Goal: Task Accomplishment & Management: Use online tool/utility

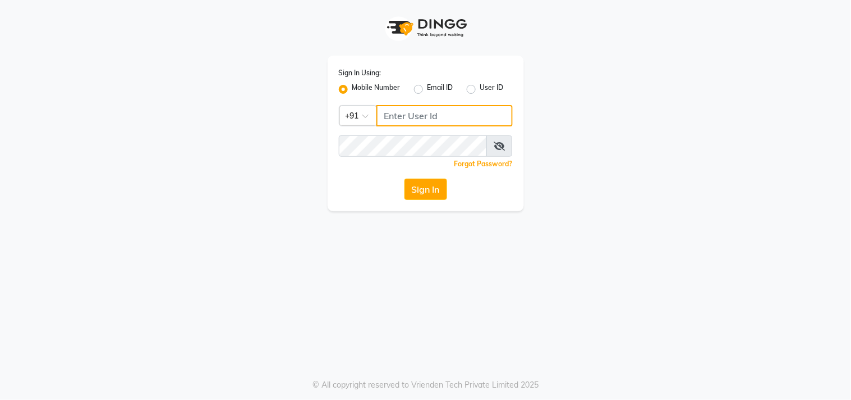
click at [443, 114] on input "Username" at bounding box center [445, 115] width 136 height 21
click at [435, 109] on input "Username" at bounding box center [445, 115] width 136 height 21
type input "8445771393"
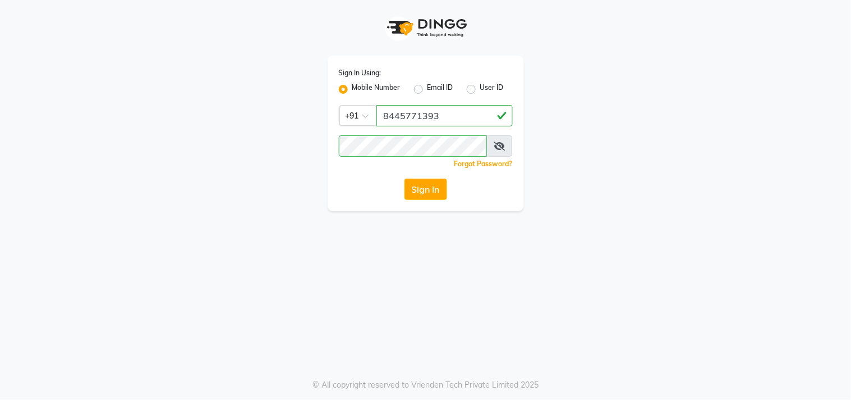
click at [503, 147] on icon at bounding box center [499, 145] width 11 height 9
click at [405, 178] on button "Sign In" at bounding box center [426, 188] width 43 height 21
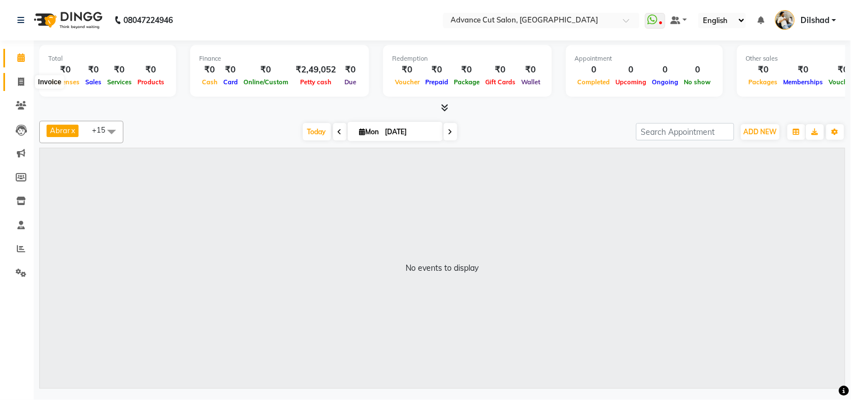
click at [24, 76] on span at bounding box center [21, 82] width 20 height 13
select select "922"
select select "service"
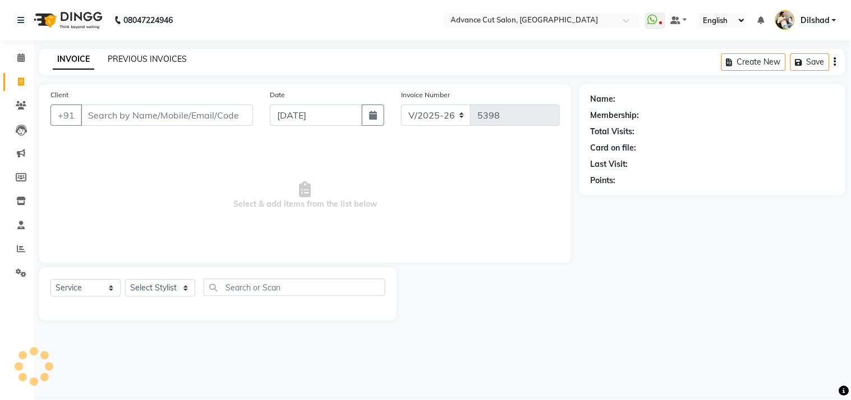
click at [170, 57] on link "PREVIOUS INVOICES" at bounding box center [147, 59] width 79 height 10
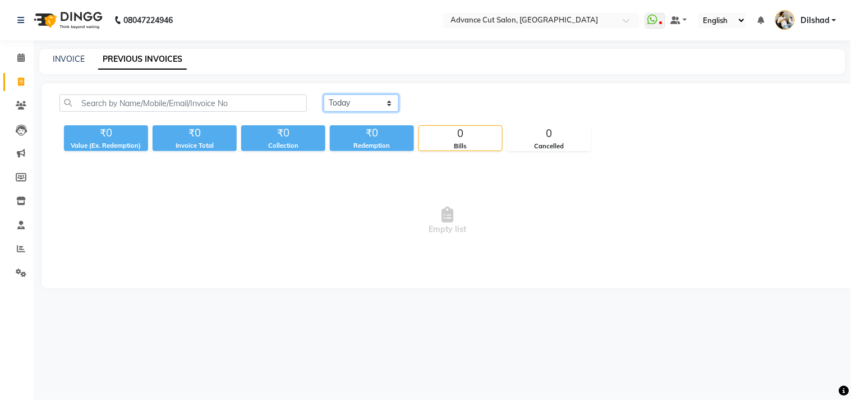
drag, startPoint x: 369, startPoint y: 98, endPoint x: 369, endPoint y: 104, distance: 5.6
click at [369, 98] on select "[DATE] [DATE] Custom Range" at bounding box center [361, 102] width 75 height 17
select select "range"
click at [324, 94] on select "[DATE] [DATE] Custom Range" at bounding box center [361, 102] width 75 height 17
click at [428, 102] on input "[DATE]" at bounding box center [453, 103] width 79 height 16
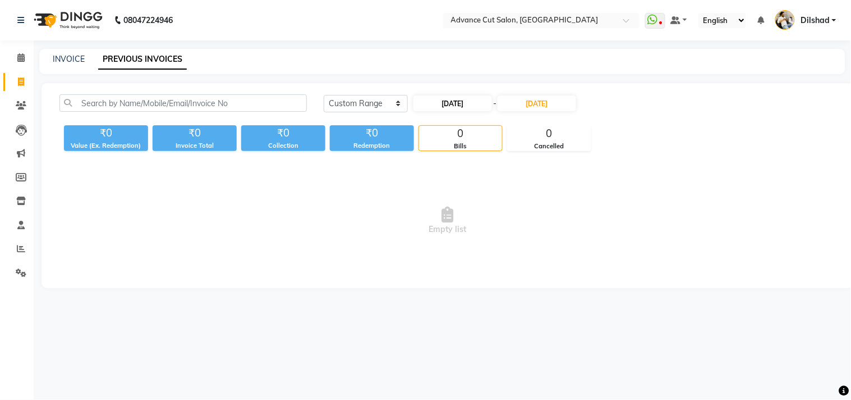
select select "9"
select select "2025"
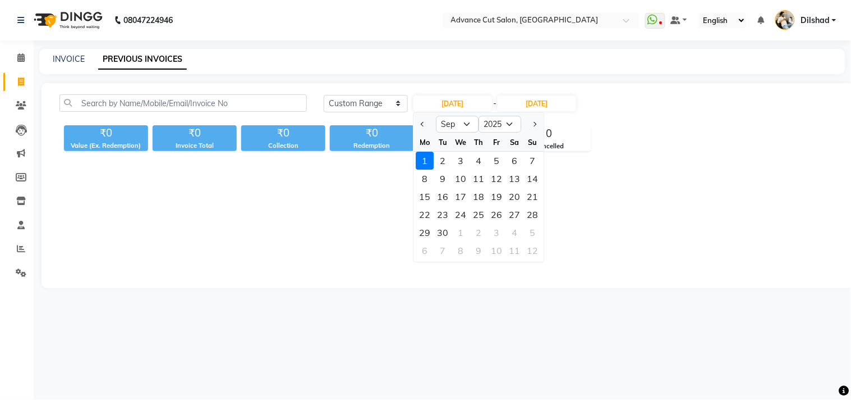
click at [423, 158] on div "1" at bounding box center [425, 161] width 18 height 18
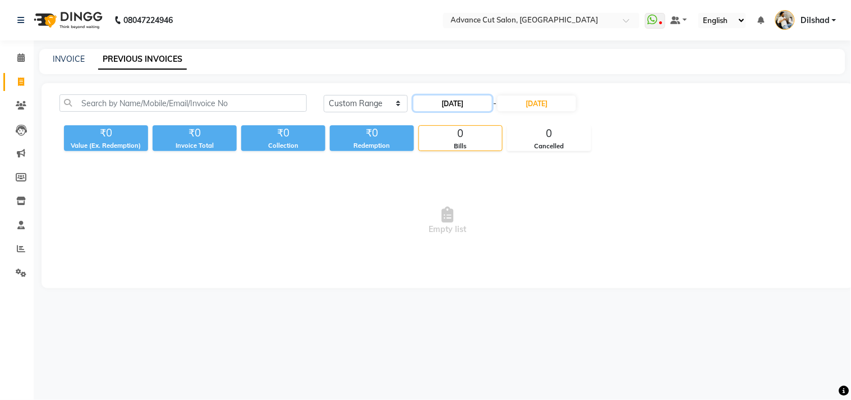
click at [431, 110] on input "[DATE]" at bounding box center [453, 103] width 79 height 16
select select "9"
select select "2025"
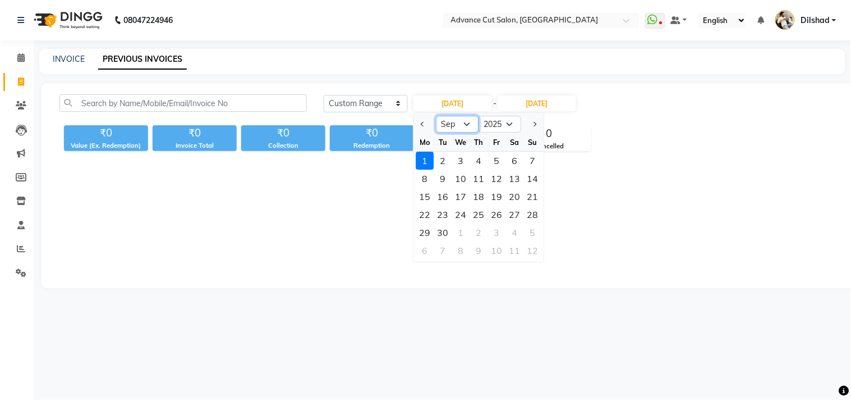
click at [461, 122] on select "Jan Feb Mar Apr May Jun [DATE] Aug Sep Oct Nov Dec" at bounding box center [458, 124] width 43 height 17
select select "8"
click at [437, 116] on select "Jan Feb Mar Apr May Jun [DATE] Aug Sep Oct Nov Dec" at bounding box center [458, 124] width 43 height 17
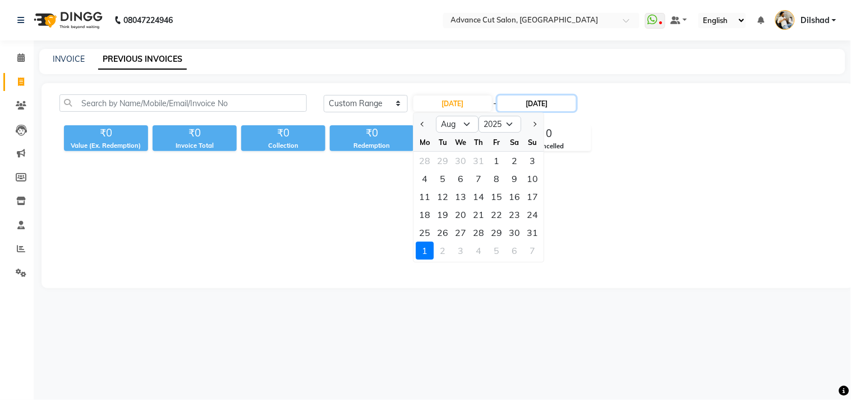
click at [530, 109] on input "[DATE]" at bounding box center [537, 103] width 79 height 16
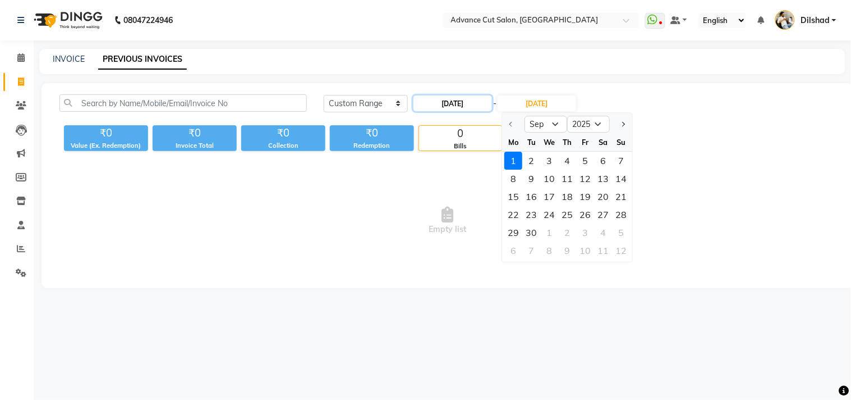
click at [441, 106] on input "[DATE]" at bounding box center [453, 103] width 79 height 16
select select "9"
select select "2025"
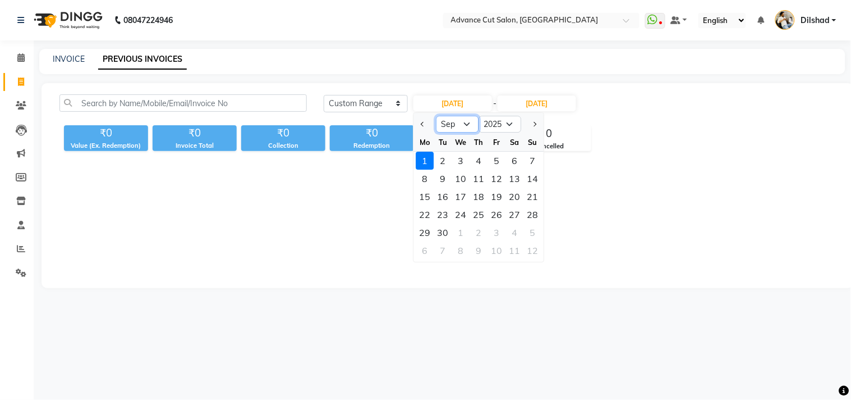
click at [452, 124] on select "Jan Feb Mar Apr May Jun [DATE] Aug Sep Oct Nov Dec" at bounding box center [458, 124] width 43 height 17
select select "8"
click at [437, 116] on select "Jan Feb Mar Apr May Jun [DATE] Aug Sep Oct Nov Dec" at bounding box center [458, 124] width 43 height 17
click at [500, 161] on div "1" at bounding box center [497, 161] width 18 height 18
type input "[DATE]"
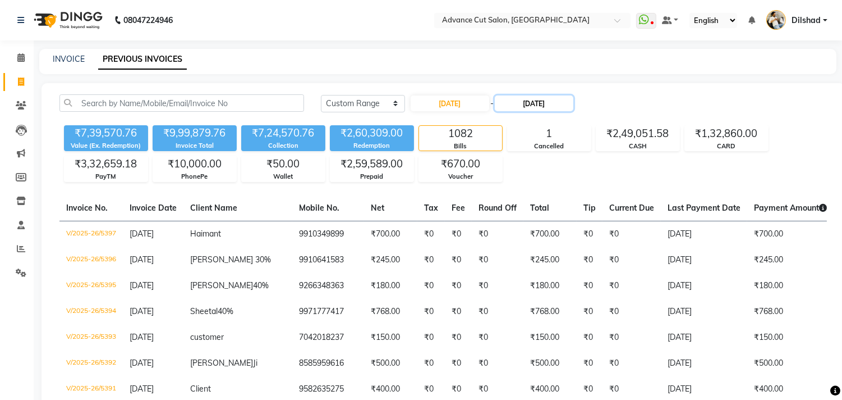
click at [526, 107] on input "[DATE]" at bounding box center [534, 103] width 79 height 16
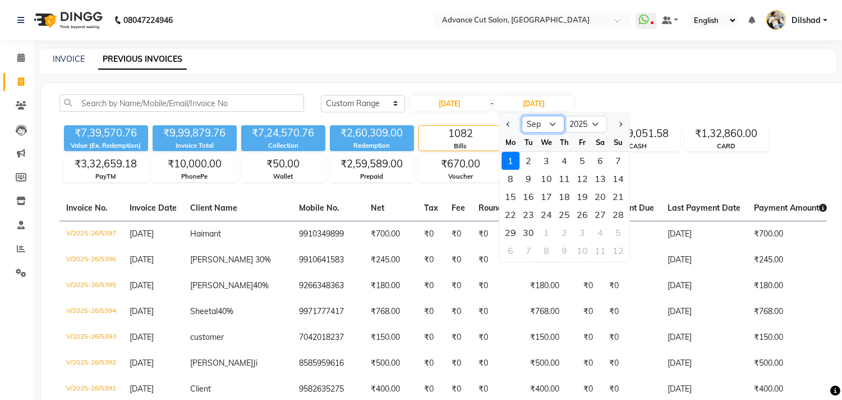
click at [537, 127] on select "Aug Sep Oct Nov Dec" at bounding box center [543, 124] width 43 height 17
select select "8"
click at [522, 116] on select "Aug Sep Oct Nov Dec" at bounding box center [543, 124] width 43 height 17
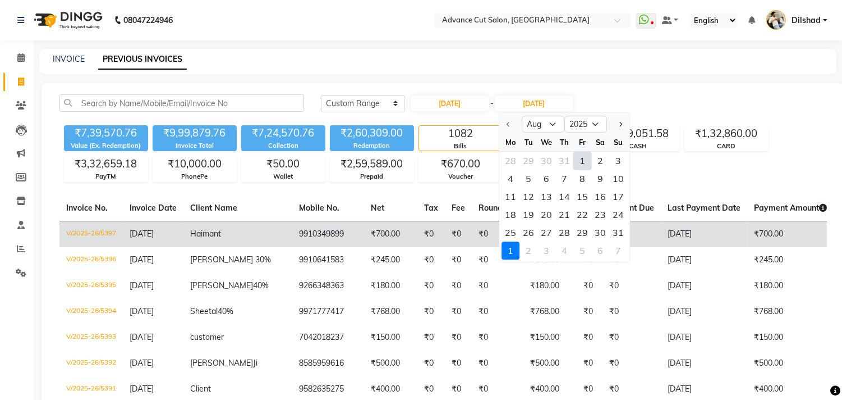
click at [621, 231] on div "31" at bounding box center [619, 232] width 18 height 18
type input "[DATE]"
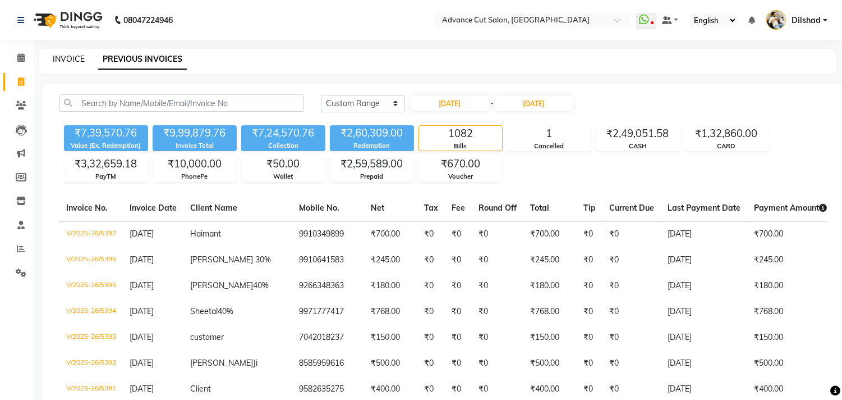
click at [66, 58] on link "INVOICE" at bounding box center [69, 59] width 32 height 10
select select "service"
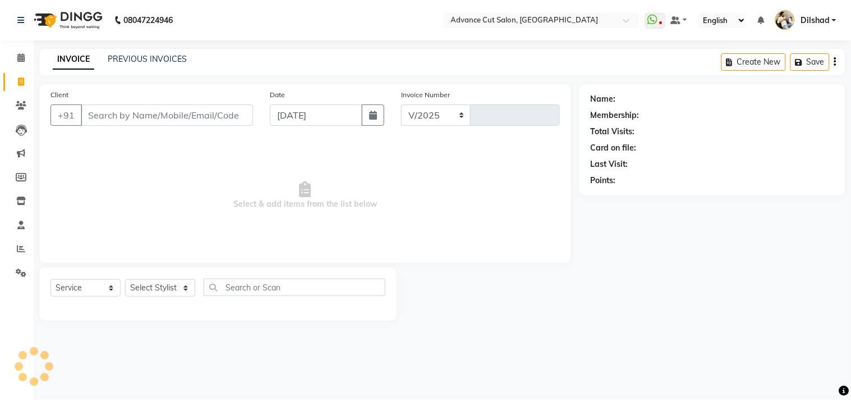
select select "922"
type input "5398"
click at [143, 116] on input "Client" at bounding box center [167, 114] width 172 height 21
click at [140, 54] on link "PREVIOUS INVOICES" at bounding box center [147, 59] width 79 height 10
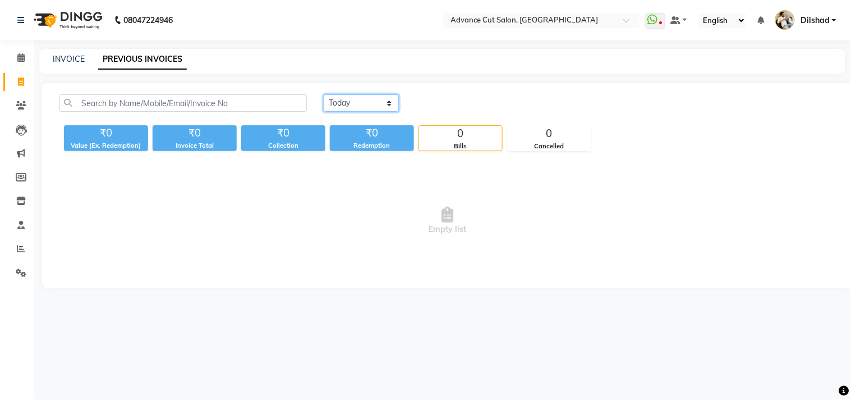
click at [354, 104] on select "[DATE] [DATE] Custom Range" at bounding box center [361, 102] width 75 height 17
select select "[DATE]"
click at [324, 94] on select "[DATE] [DATE] Custom Range" at bounding box center [361, 102] width 75 height 17
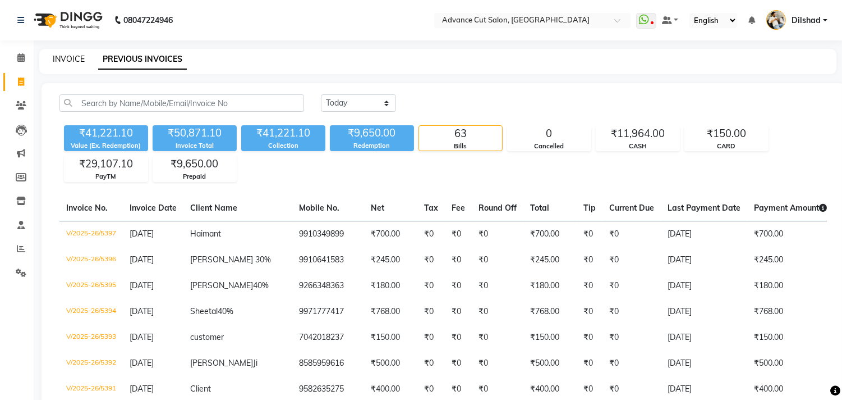
click at [64, 58] on link "INVOICE" at bounding box center [69, 59] width 32 height 10
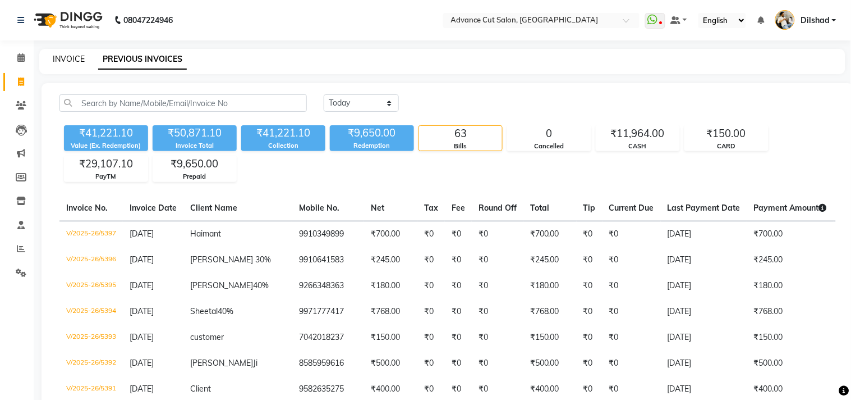
select select "922"
select select "service"
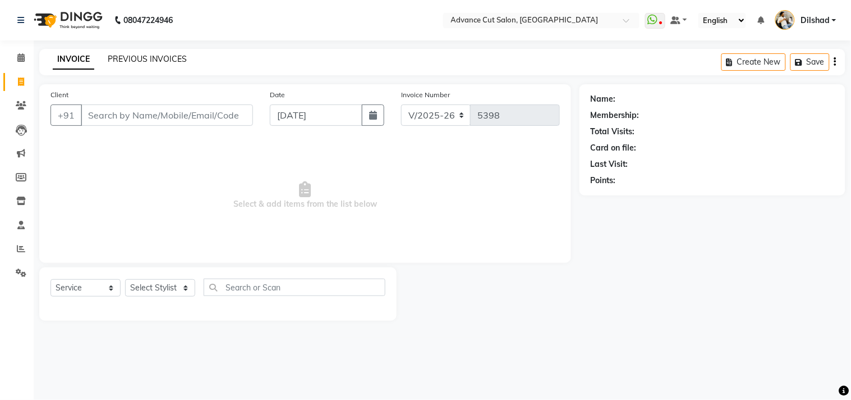
click at [128, 57] on link "PREVIOUS INVOICES" at bounding box center [147, 59] width 79 height 10
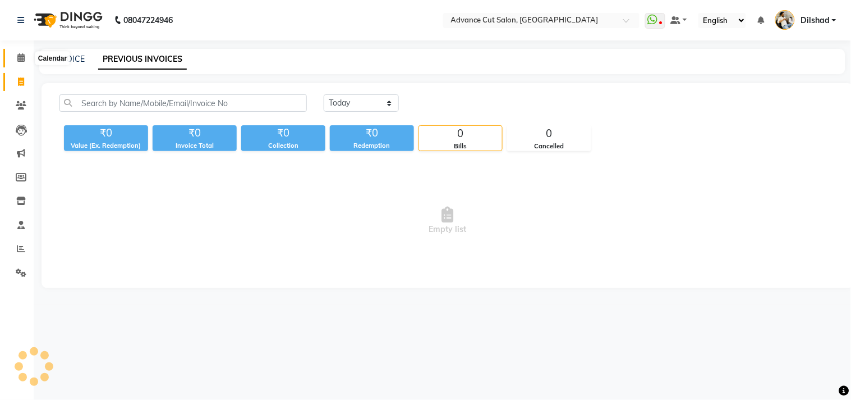
click at [12, 53] on span at bounding box center [21, 58] width 20 height 13
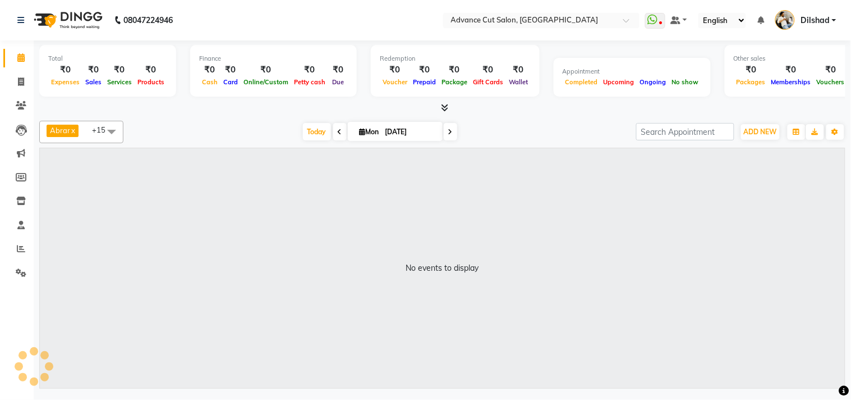
click at [22, 59] on icon at bounding box center [20, 57] width 7 height 8
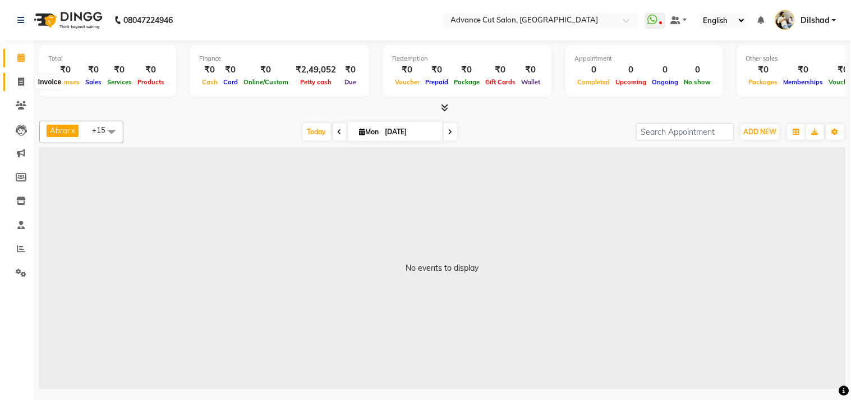
click at [25, 85] on span at bounding box center [21, 82] width 20 height 13
select select "922"
select select "service"
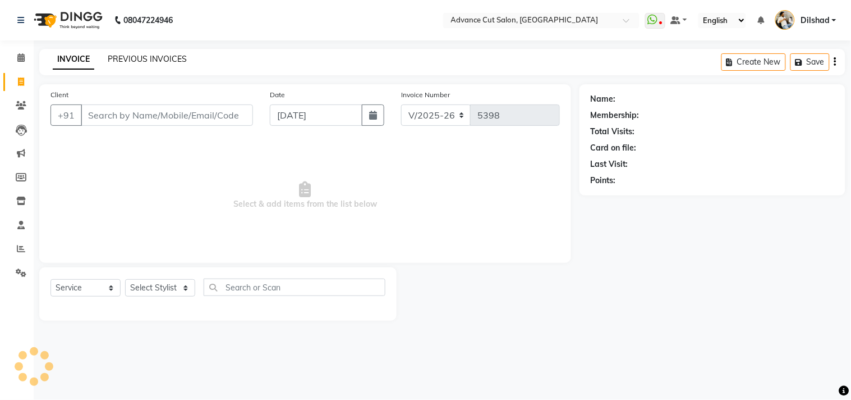
click at [127, 59] on link "PREVIOUS INVOICES" at bounding box center [147, 59] width 79 height 10
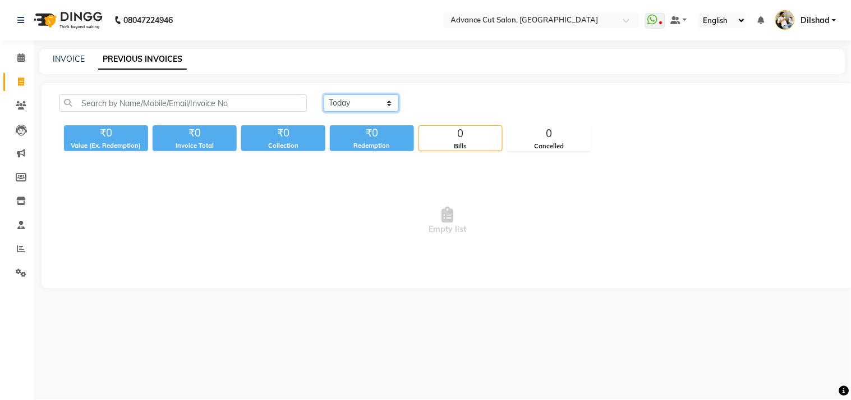
click at [344, 100] on select "[DATE] [DATE] Custom Range" at bounding box center [361, 102] width 75 height 17
select select "range"
click at [324, 94] on select "[DATE] [DATE] Custom Range" at bounding box center [361, 102] width 75 height 17
click at [433, 100] on input "[DATE]" at bounding box center [453, 103] width 79 height 16
select select "9"
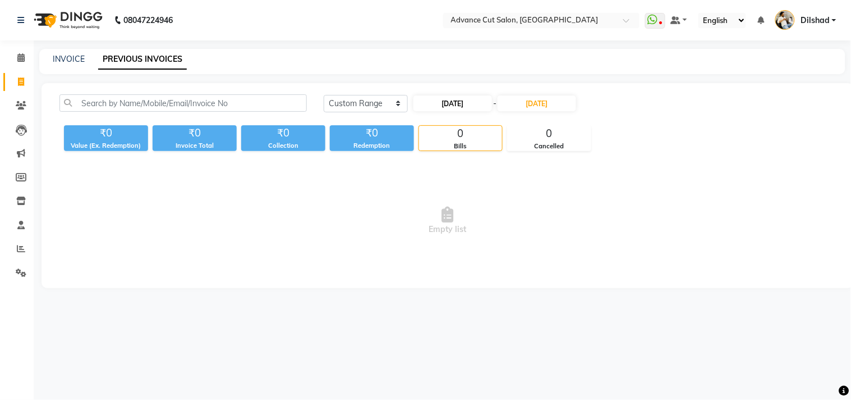
select select "2025"
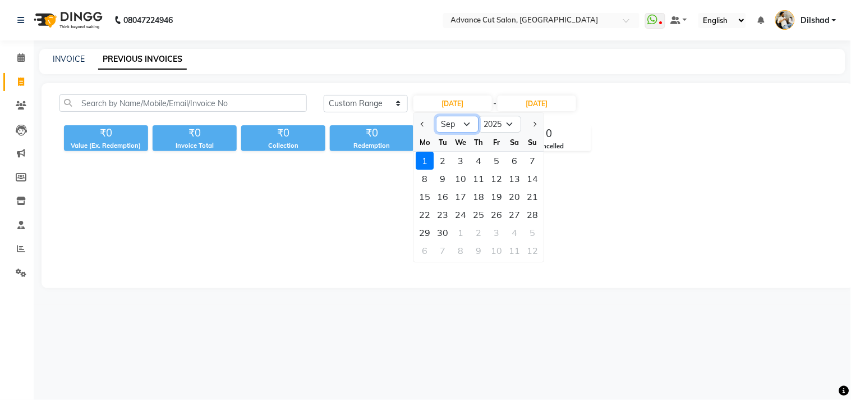
click at [464, 126] on select "Jan Feb Mar Apr May Jun [DATE] Aug Sep Oct Nov Dec" at bounding box center [458, 124] width 43 height 17
select select "8"
click at [437, 116] on select "Jan Feb Mar Apr May Jun [DATE] Aug Sep Oct Nov Dec" at bounding box center [458, 124] width 43 height 17
click at [494, 161] on div "1" at bounding box center [497, 161] width 18 height 18
type input "[DATE]"
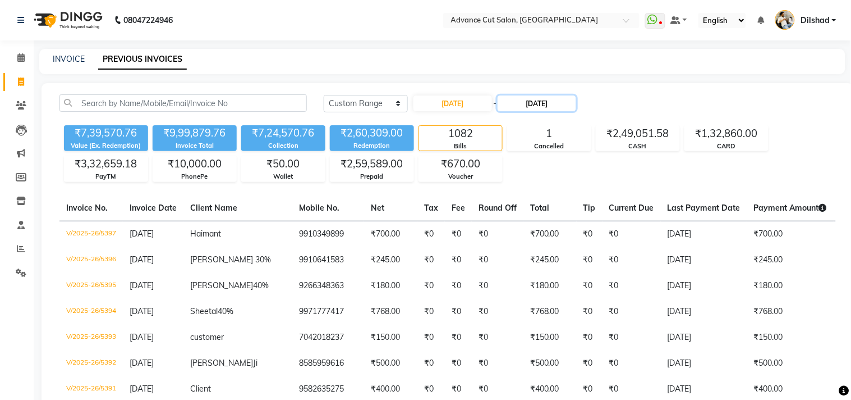
click at [531, 99] on input "[DATE]" at bounding box center [537, 103] width 79 height 16
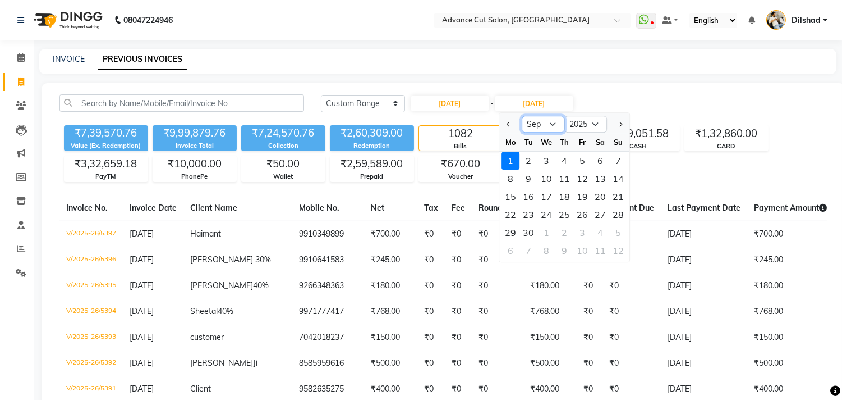
click at [554, 127] on select "Aug Sep Oct Nov Dec" at bounding box center [543, 124] width 43 height 17
select select "8"
click at [522, 116] on select "Aug Sep Oct Nov Dec" at bounding box center [543, 124] width 43 height 17
click at [619, 228] on div "31" at bounding box center [619, 232] width 18 height 18
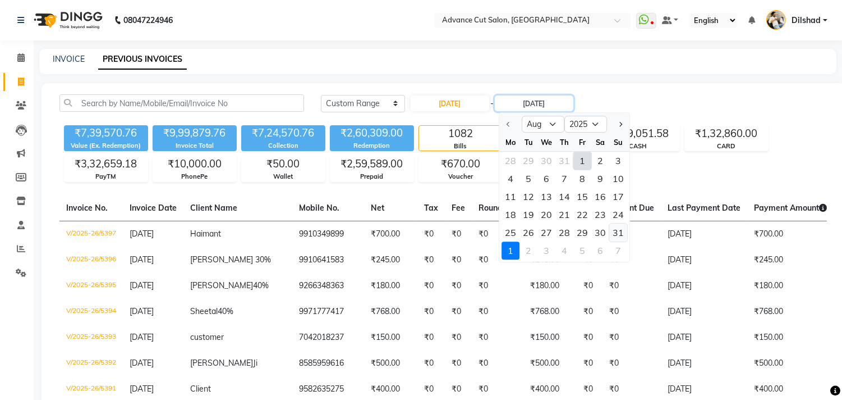
type input "[DATE]"
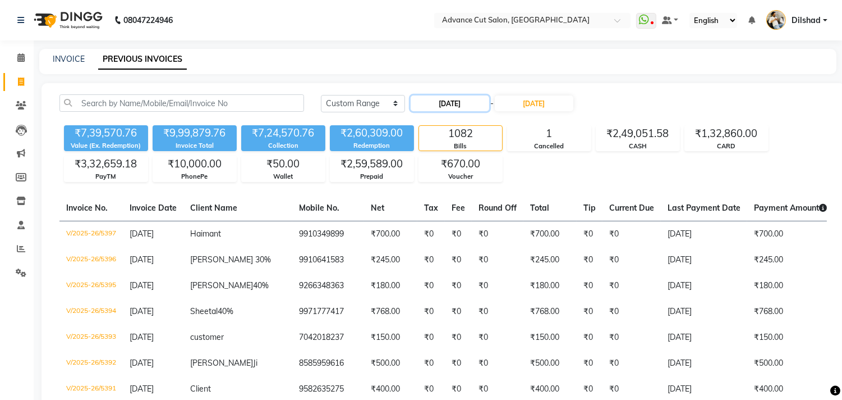
click at [435, 103] on input "[DATE]" at bounding box center [450, 103] width 79 height 16
select select "8"
select select "2025"
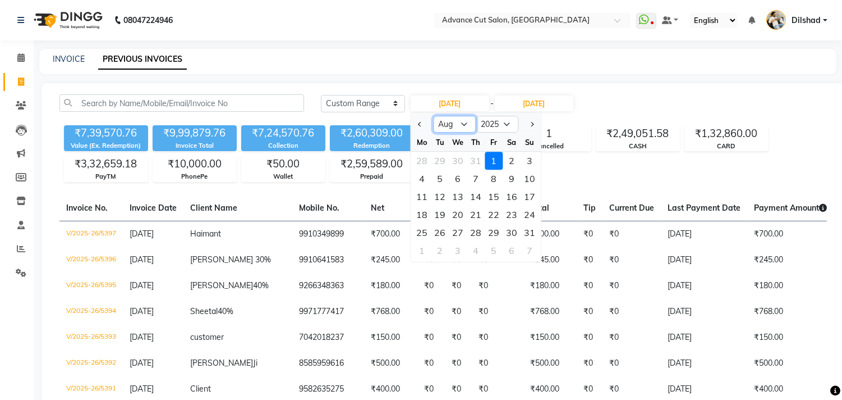
click at [459, 122] on select "Jan Feb Mar Apr May Jun [DATE] Aug Sep Oct Nov Dec" at bounding box center [454, 124] width 43 height 17
select select "7"
click at [433, 116] on select "Jan Feb Mar Apr May Jun [DATE] Aug Sep Oct Nov Dec" at bounding box center [454, 124] width 43 height 17
click at [440, 158] on div "1" at bounding box center [440, 161] width 18 height 18
type input "[DATE]"
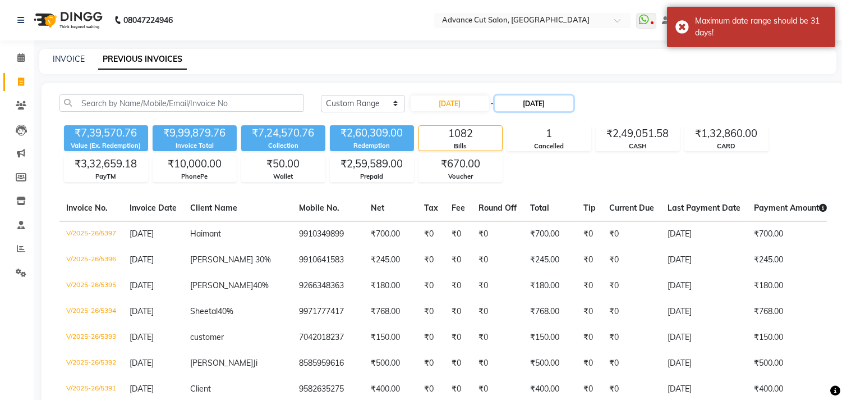
click at [521, 97] on input "[DATE]" at bounding box center [534, 103] width 79 height 16
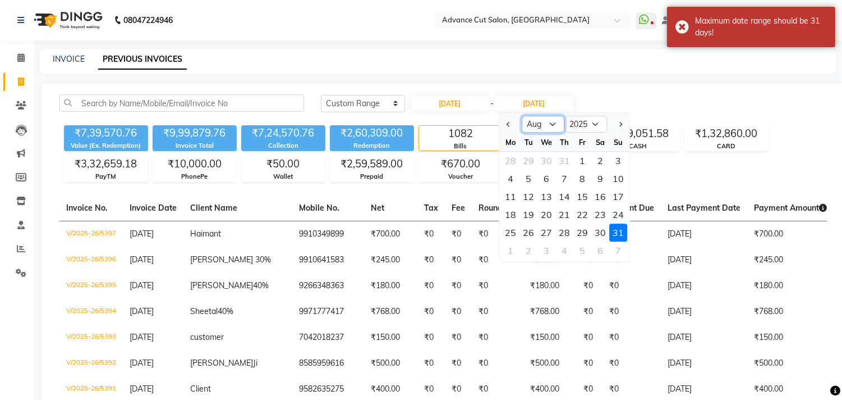
click at [544, 125] on select "[DATE] Aug Sep Oct Nov Dec" at bounding box center [543, 124] width 43 height 17
select select "7"
click at [522, 116] on select "[DATE] Aug Sep Oct Nov Dec" at bounding box center [543, 124] width 43 height 17
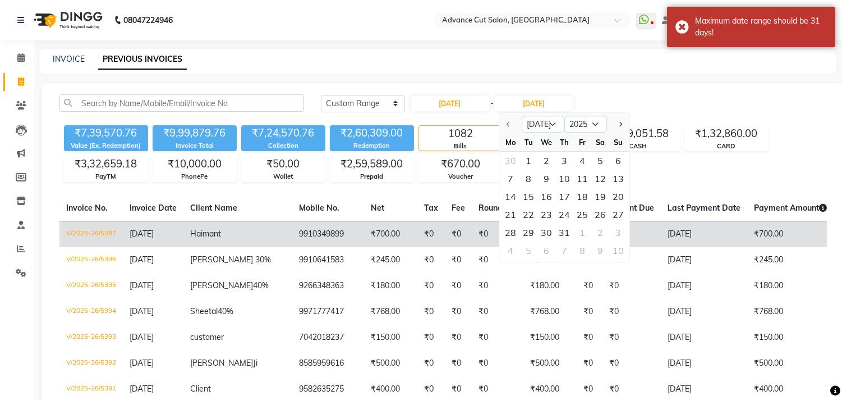
click at [570, 230] on div "31" at bounding box center [565, 232] width 18 height 18
type input "[DATE]"
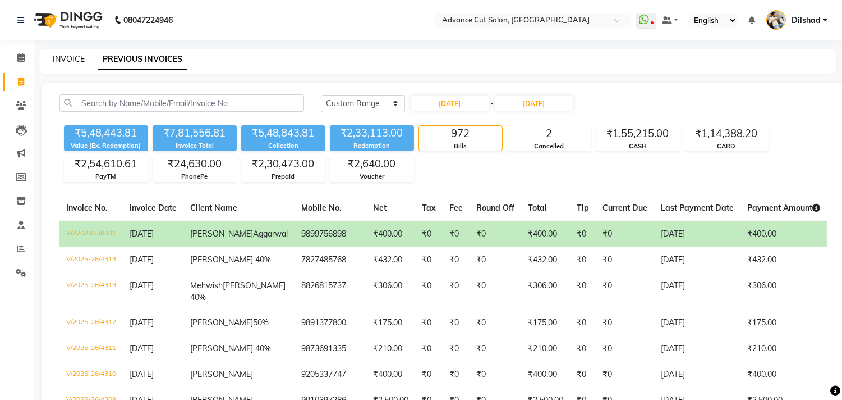
click at [66, 62] on link "INVOICE" at bounding box center [69, 59] width 32 height 10
select select "service"
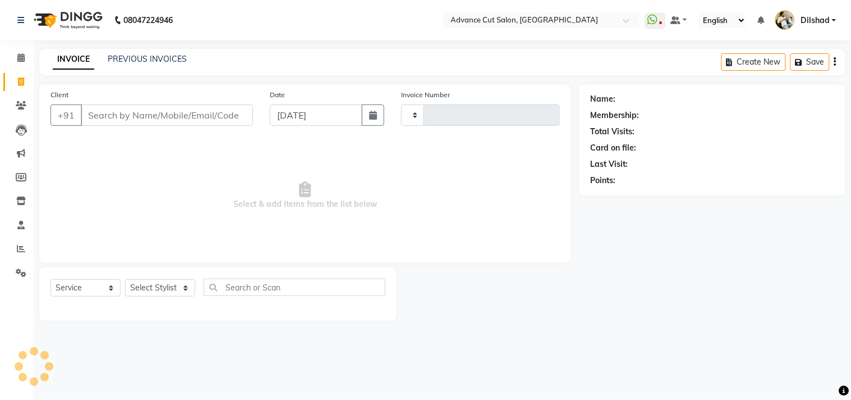
type input "5398"
select select "922"
click at [17, 58] on icon at bounding box center [20, 57] width 7 height 8
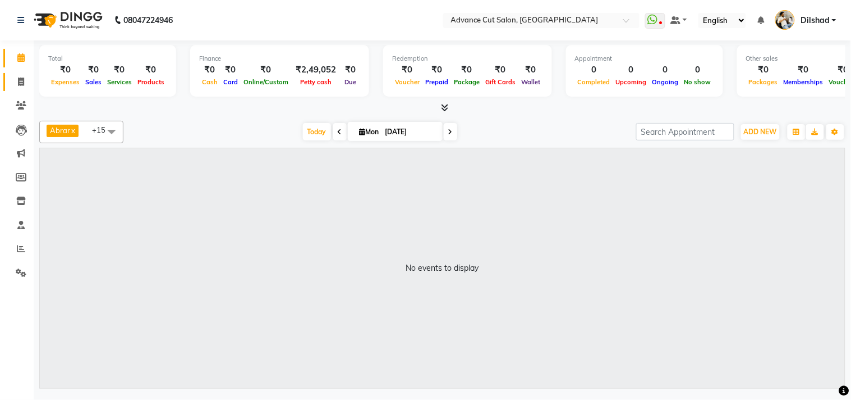
click at [22, 74] on link "Invoice" at bounding box center [16, 82] width 27 height 19
select select "service"
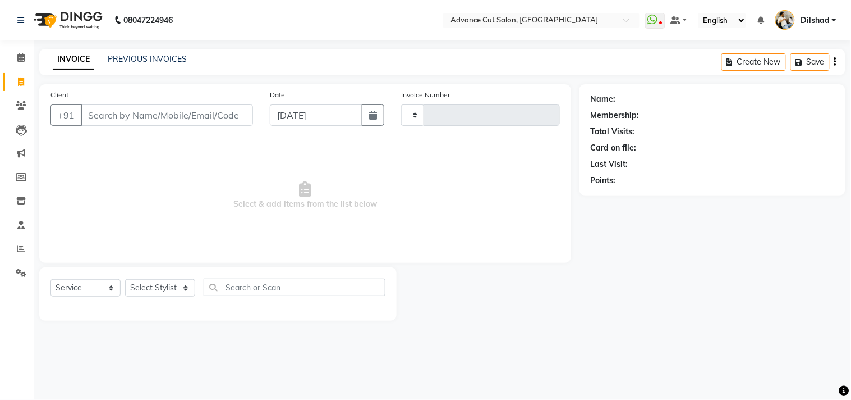
type input "5398"
select select "922"
click at [153, 54] on link "PREVIOUS INVOICES" at bounding box center [147, 59] width 79 height 10
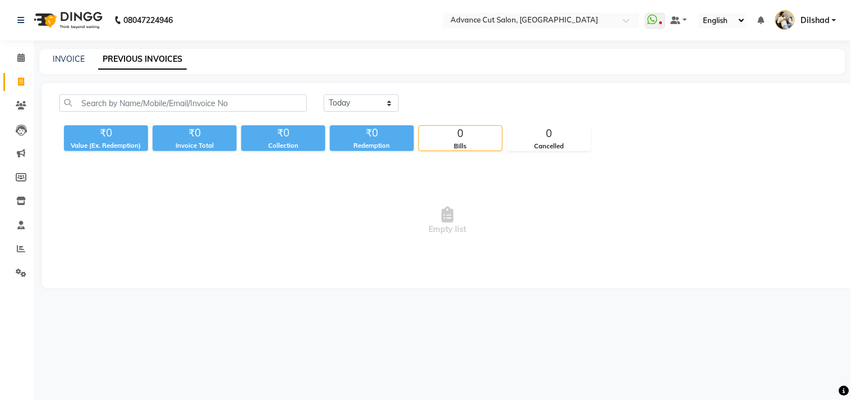
click at [335, 116] on div "[DATE] [DATE] Custom Range" at bounding box center [579, 107] width 529 height 26
click at [337, 98] on select "[DATE] [DATE] Custom Range" at bounding box center [361, 102] width 75 height 17
select select "range"
click at [324, 94] on select "[DATE] [DATE] Custom Range" at bounding box center [361, 102] width 75 height 17
click at [452, 103] on input "[DATE]" at bounding box center [453, 103] width 79 height 16
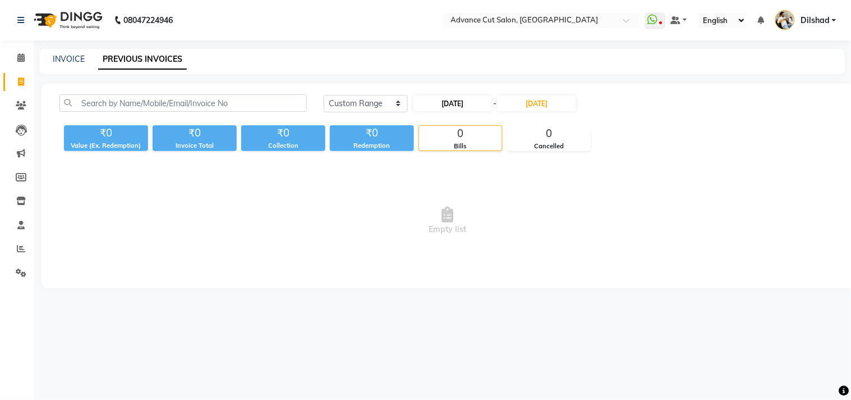
select select "9"
select select "2025"
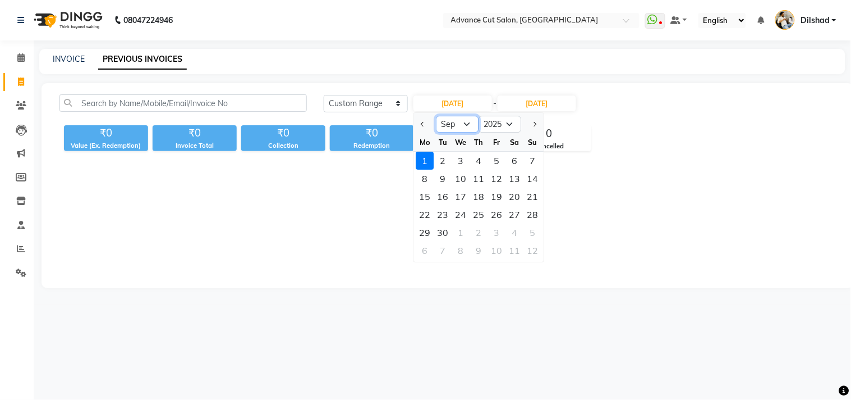
click at [457, 123] on select "Jan Feb Mar Apr May Jun [DATE] Aug Sep Oct Nov Dec" at bounding box center [458, 124] width 43 height 17
select select "8"
click at [437, 116] on select "Jan Feb Mar Apr May Jun [DATE] Aug Sep Oct Nov Dec" at bounding box center [458, 124] width 43 height 17
click at [496, 157] on div "1" at bounding box center [497, 161] width 18 height 18
type input "[DATE]"
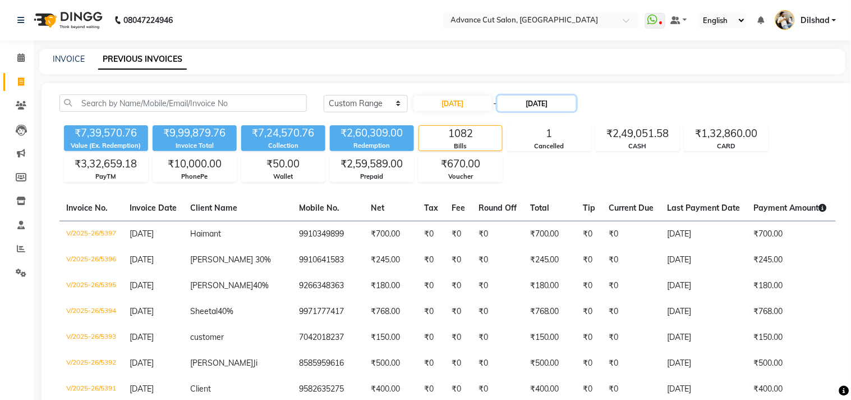
click at [532, 104] on input "[DATE]" at bounding box center [537, 103] width 79 height 16
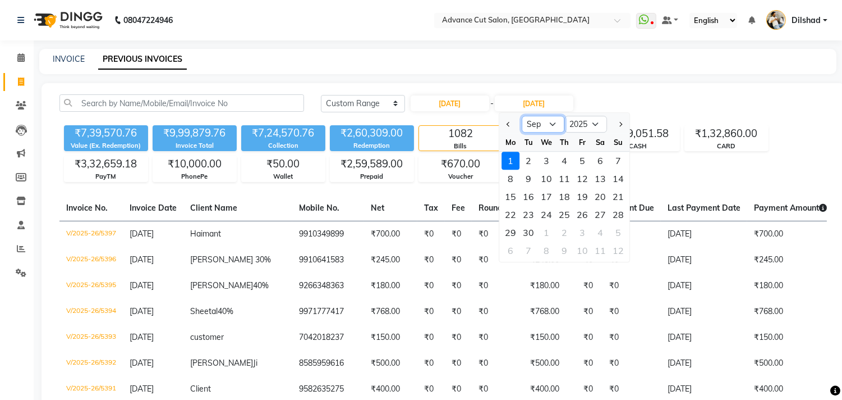
click at [547, 125] on select "Aug Sep Oct Nov Dec" at bounding box center [543, 124] width 43 height 17
select select "8"
click at [522, 116] on select "Aug Sep Oct Nov Dec" at bounding box center [543, 124] width 43 height 17
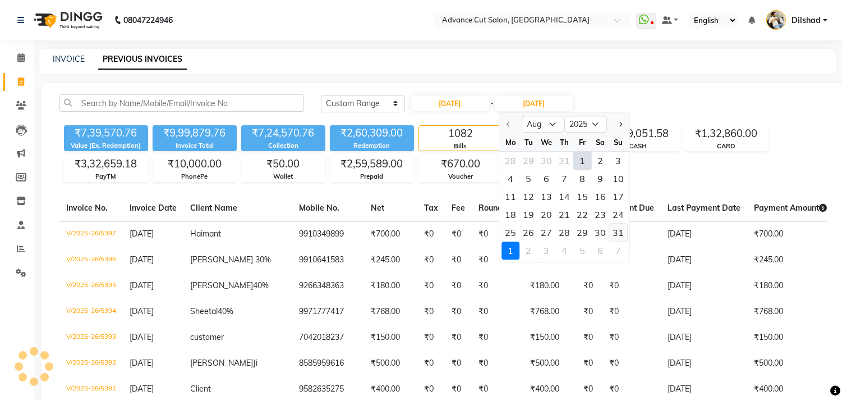
click at [619, 228] on div "31" at bounding box center [619, 232] width 18 height 18
type input "[DATE]"
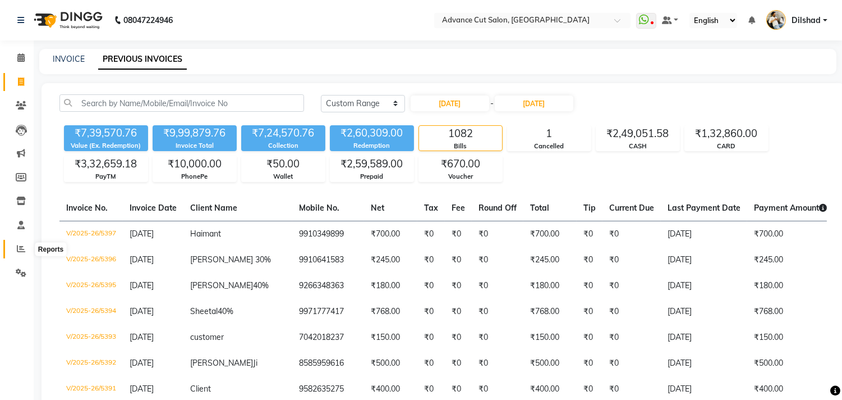
drag, startPoint x: 19, startPoint y: 248, endPoint x: 20, endPoint y: 240, distance: 7.4
click at [19, 246] on icon at bounding box center [21, 248] width 8 height 8
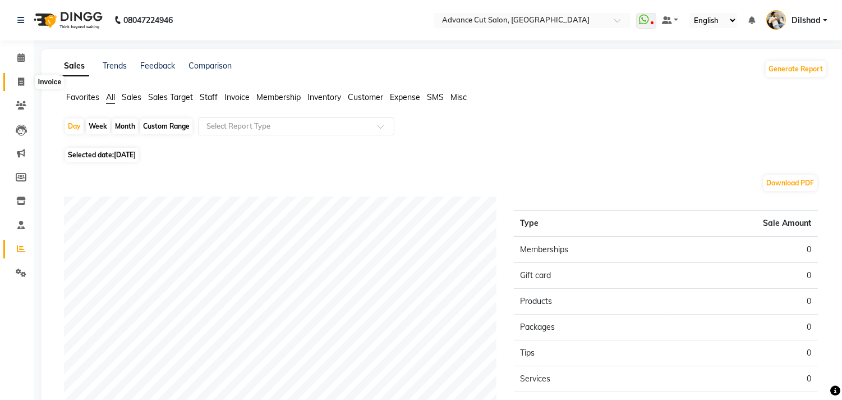
click at [15, 76] on span at bounding box center [21, 82] width 20 height 13
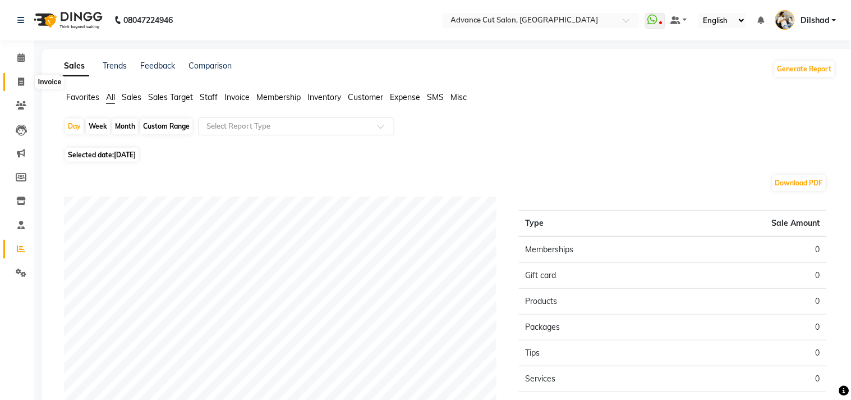
select select "922"
select select "service"
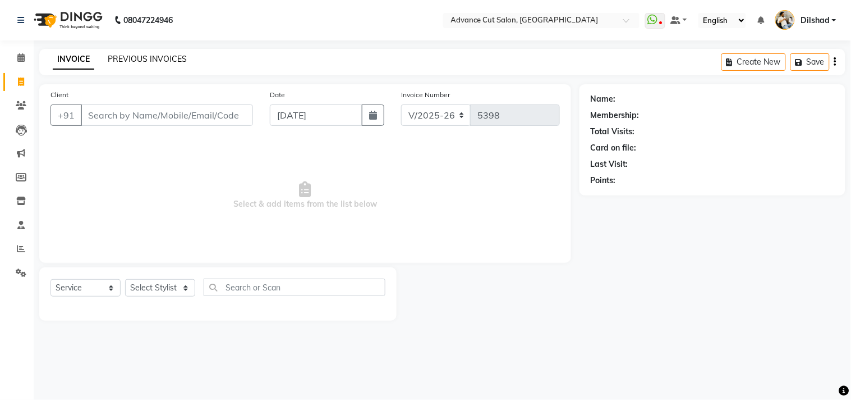
click at [116, 61] on link "PREVIOUS INVOICES" at bounding box center [147, 59] width 79 height 10
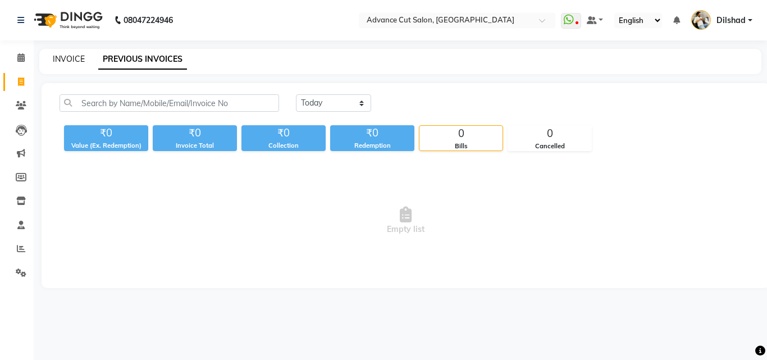
click at [62, 58] on link "INVOICE" at bounding box center [69, 59] width 32 height 10
select select "service"
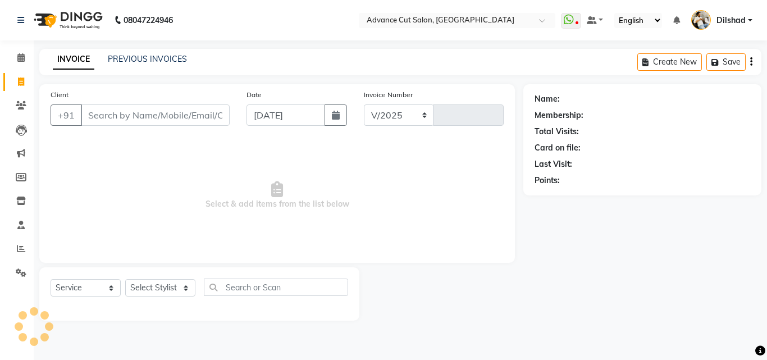
select select "922"
type input "5398"
click at [129, 58] on link "PREVIOUS INVOICES" at bounding box center [147, 59] width 79 height 10
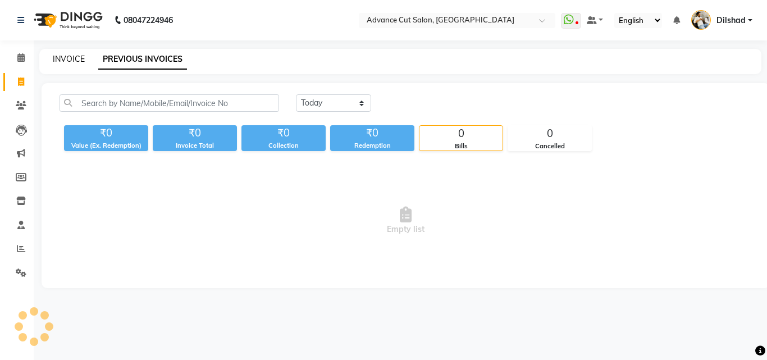
click at [70, 57] on link "INVOICE" at bounding box center [69, 59] width 32 height 10
select select "922"
select select "service"
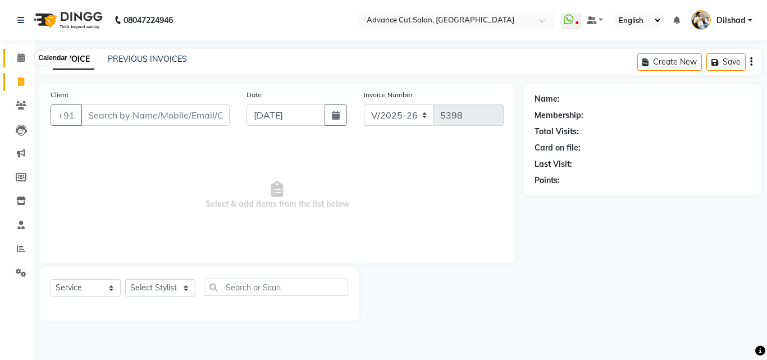
click at [18, 53] on span at bounding box center [21, 58] width 20 height 13
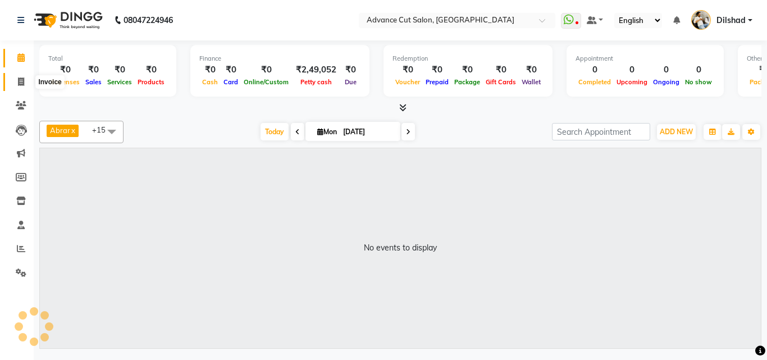
click at [23, 85] on icon at bounding box center [21, 81] width 6 height 8
select select "922"
select select "service"
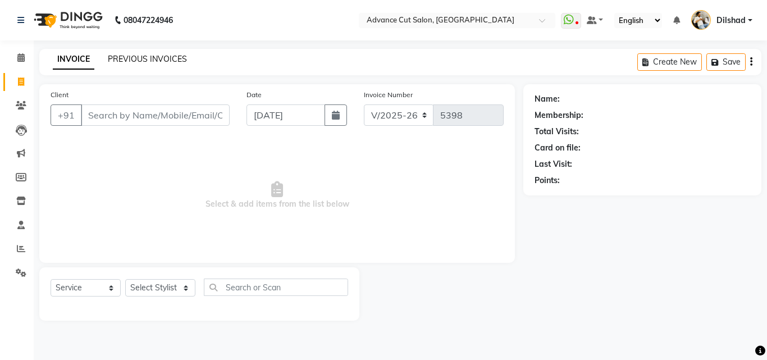
click at [129, 61] on link "PREVIOUS INVOICES" at bounding box center [147, 59] width 79 height 10
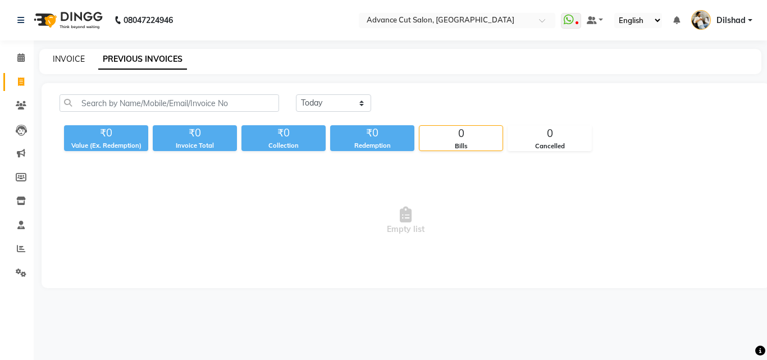
click at [75, 57] on link "INVOICE" at bounding box center [69, 59] width 32 height 10
select select "service"
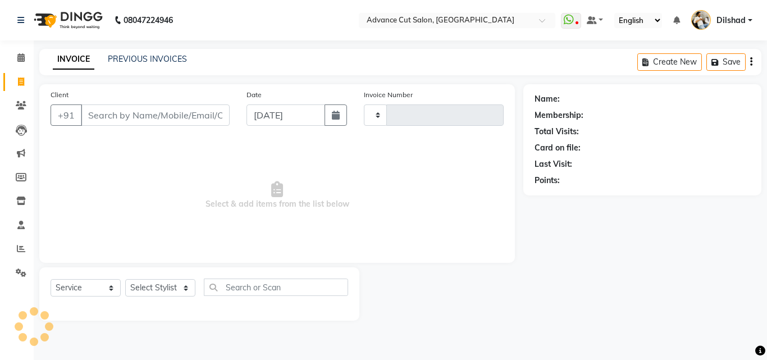
type input "5398"
select select "922"
click at [148, 60] on link "PREVIOUS INVOICES" at bounding box center [147, 59] width 79 height 10
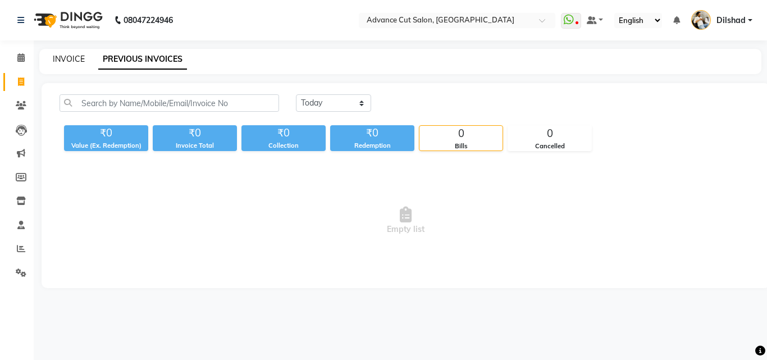
click at [71, 55] on link "INVOICE" at bounding box center [69, 59] width 32 height 10
select select "service"
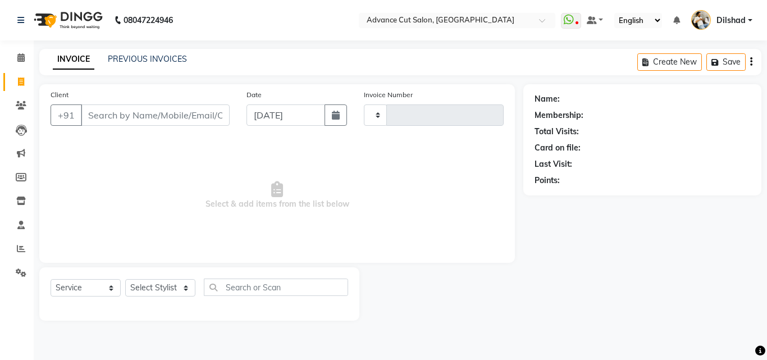
type input "5398"
select select "922"
click at [126, 59] on link "PREVIOUS INVOICES" at bounding box center [147, 59] width 79 height 10
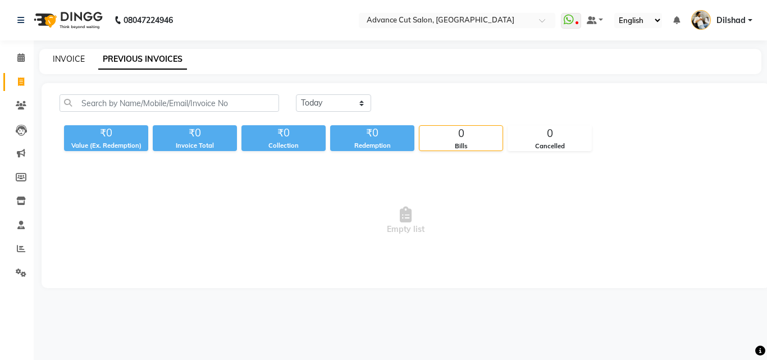
click at [63, 55] on link "INVOICE" at bounding box center [69, 59] width 32 height 10
select select "922"
select select "service"
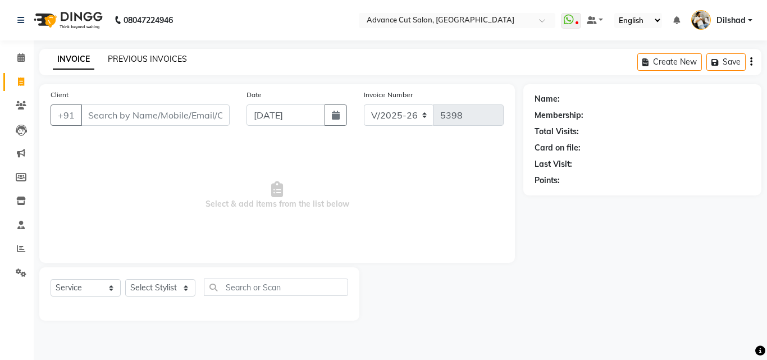
click at [141, 62] on link "PREVIOUS INVOICES" at bounding box center [147, 59] width 79 height 10
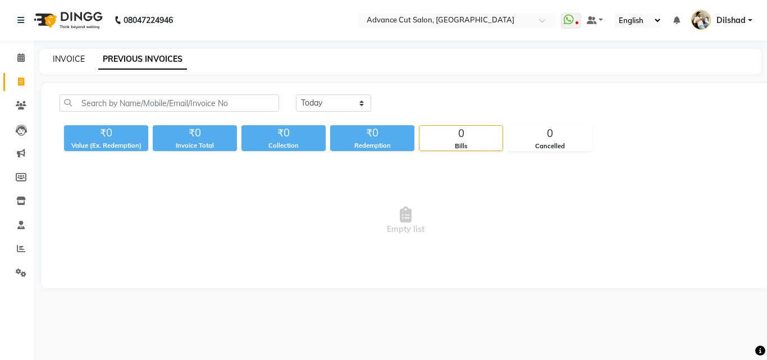
click at [72, 57] on link "INVOICE" at bounding box center [69, 59] width 32 height 10
select select "service"
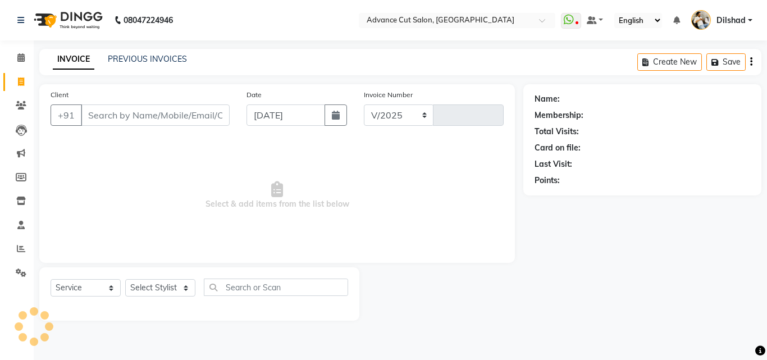
select select "922"
type input "5398"
click at [117, 62] on link "PREVIOUS INVOICES" at bounding box center [147, 59] width 79 height 10
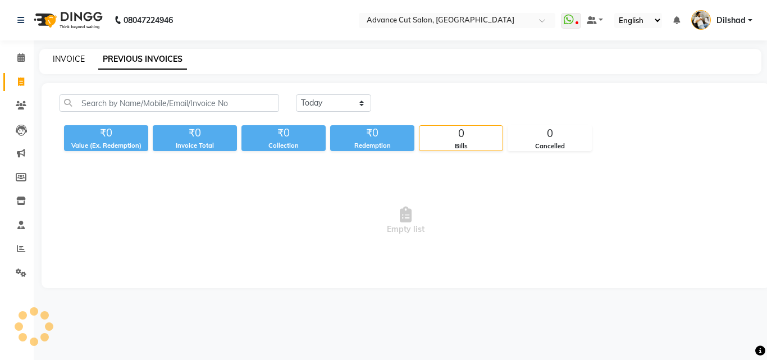
click at [70, 58] on link "INVOICE" at bounding box center [69, 59] width 32 height 10
select select "service"
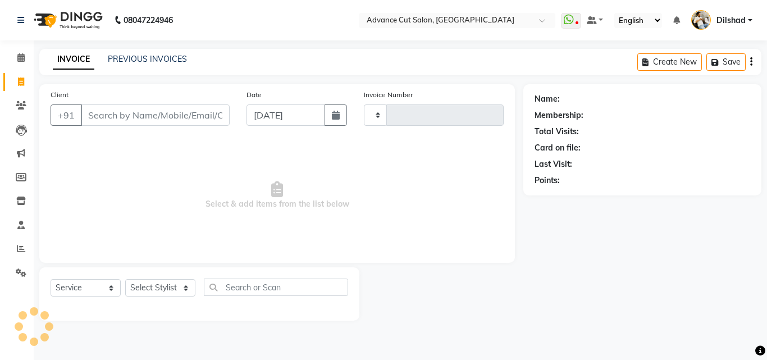
type input "5398"
select select "922"
click at [146, 61] on link "PREVIOUS INVOICES" at bounding box center [147, 59] width 79 height 10
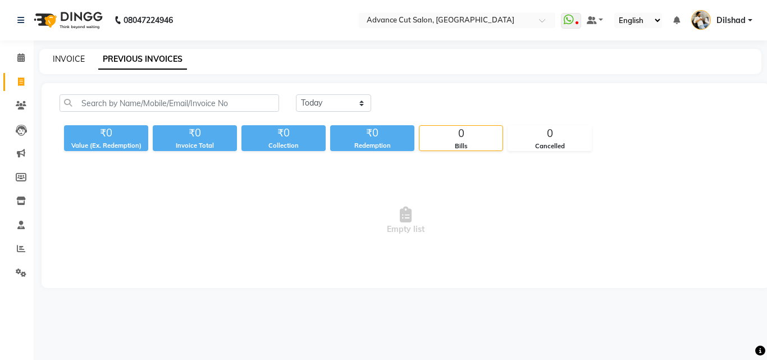
click at [74, 59] on link "INVOICE" at bounding box center [69, 59] width 32 height 10
select select "service"
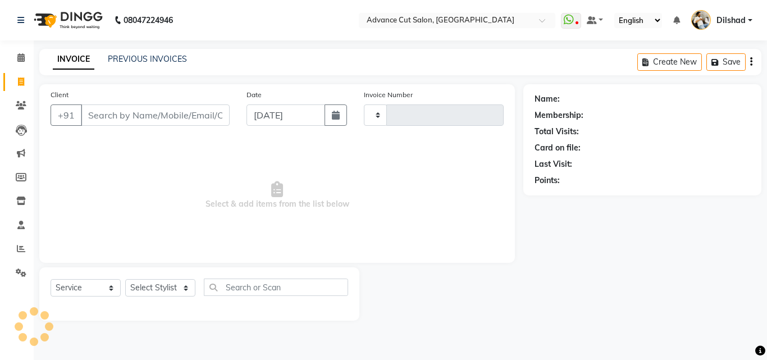
type input "5398"
select select "922"
type input ",."
